Goal: Information Seeking & Learning: Learn about a topic

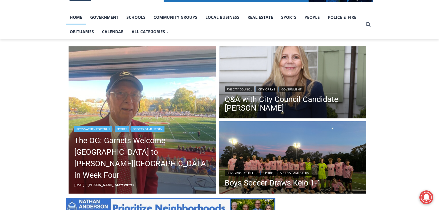
scroll to position [115, 0]
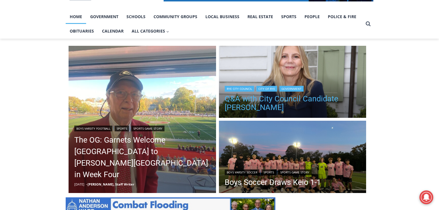
click at [234, 100] on link "Q&A with City Council Candidate [PERSON_NAME]" at bounding box center [293, 102] width 136 height 17
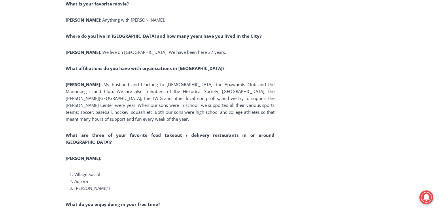
scroll to position [3975, 0]
